Goal: Task Accomplishment & Management: Manage account settings

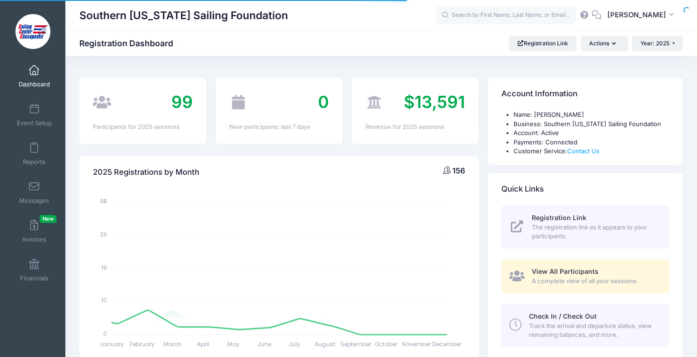
select select
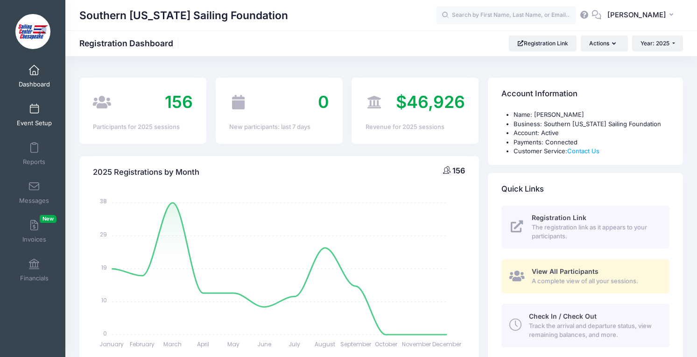
click at [31, 119] on span "Event Setup" at bounding box center [34, 123] width 35 height 8
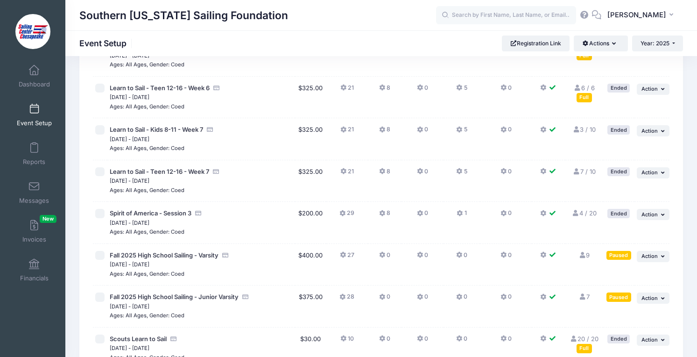
scroll to position [562, 0]
